Goal: Task Accomplishment & Management: Manage account settings

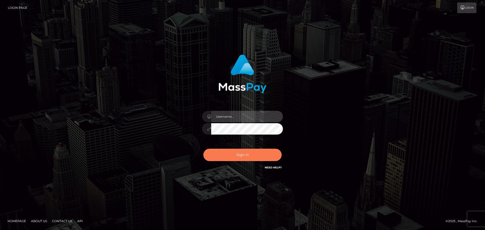
type input "[PERSON_NAME].B2Spin"
click at [249, 157] on button "Sign in" at bounding box center [242, 155] width 78 height 12
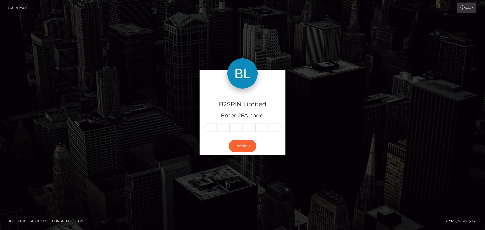
click at [209, 126] on input "text" at bounding box center [209, 127] width 13 height 9
type input "8"
type input "0"
type input "9"
type input "3"
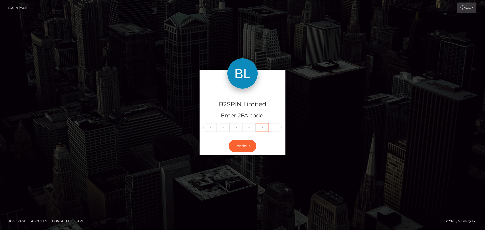
type input "2"
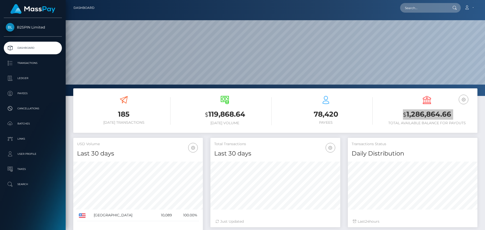
scroll to position [90, 130]
